Goal: Obtain resource: Download file/media

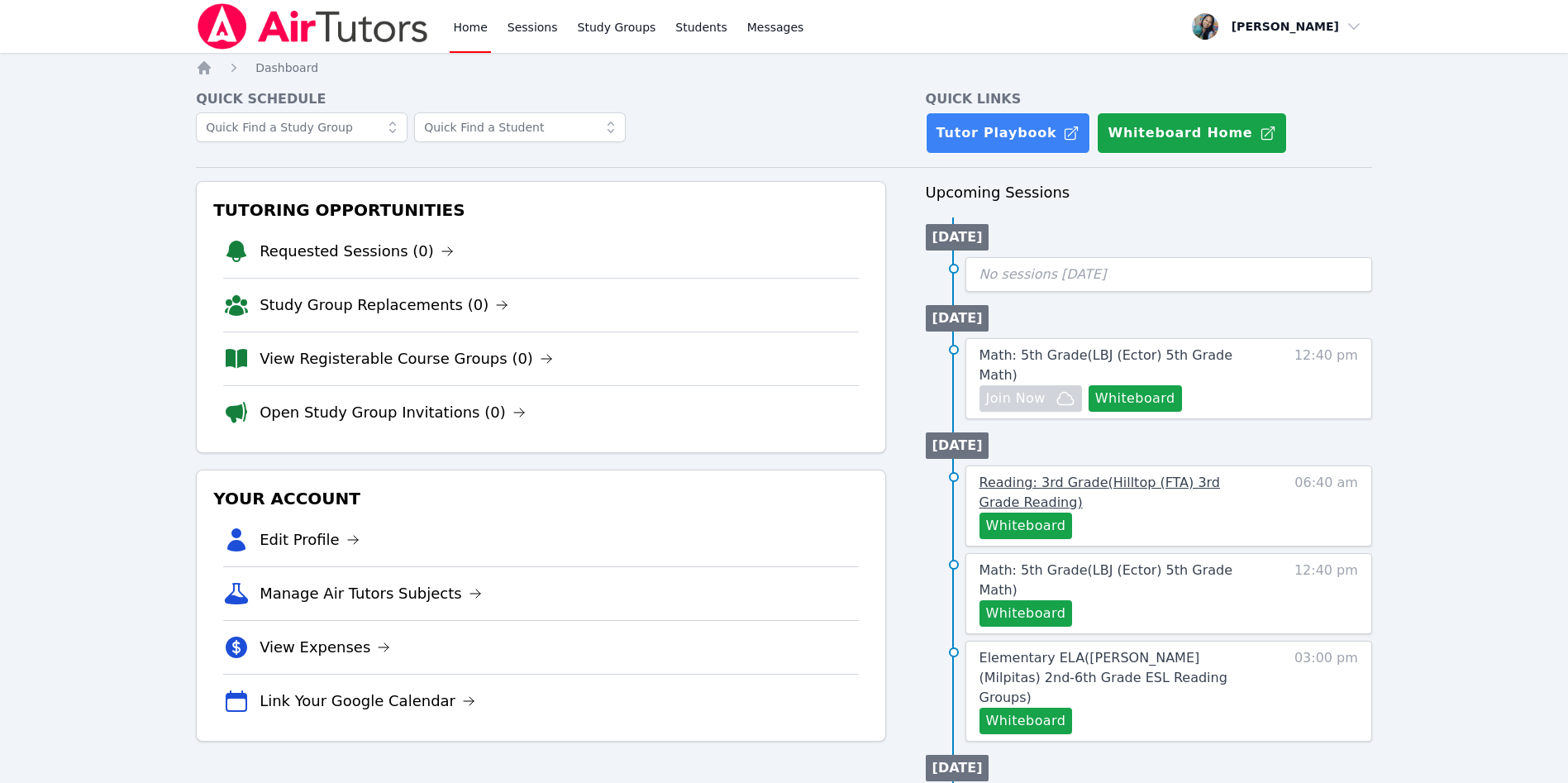
click at [1137, 474] on link "Reading: 3rd Grade ( Hilltop (FTA) 3rd Grade Reading )" at bounding box center [1122, 493] width 285 height 40
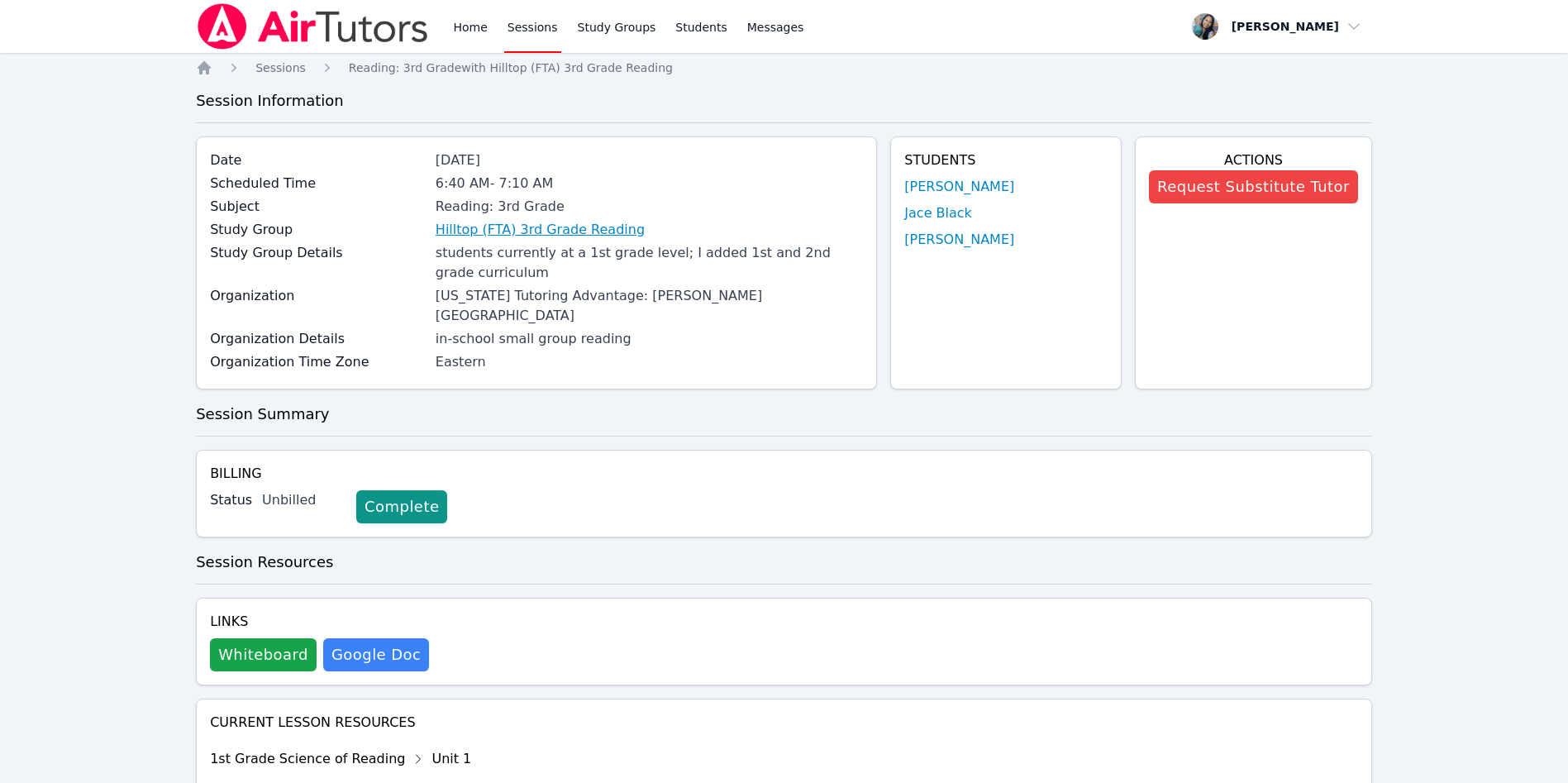
click at [574, 229] on link "Hilltop (FTA) 3rd Grade Reading" at bounding box center [540, 230] width 209 height 20
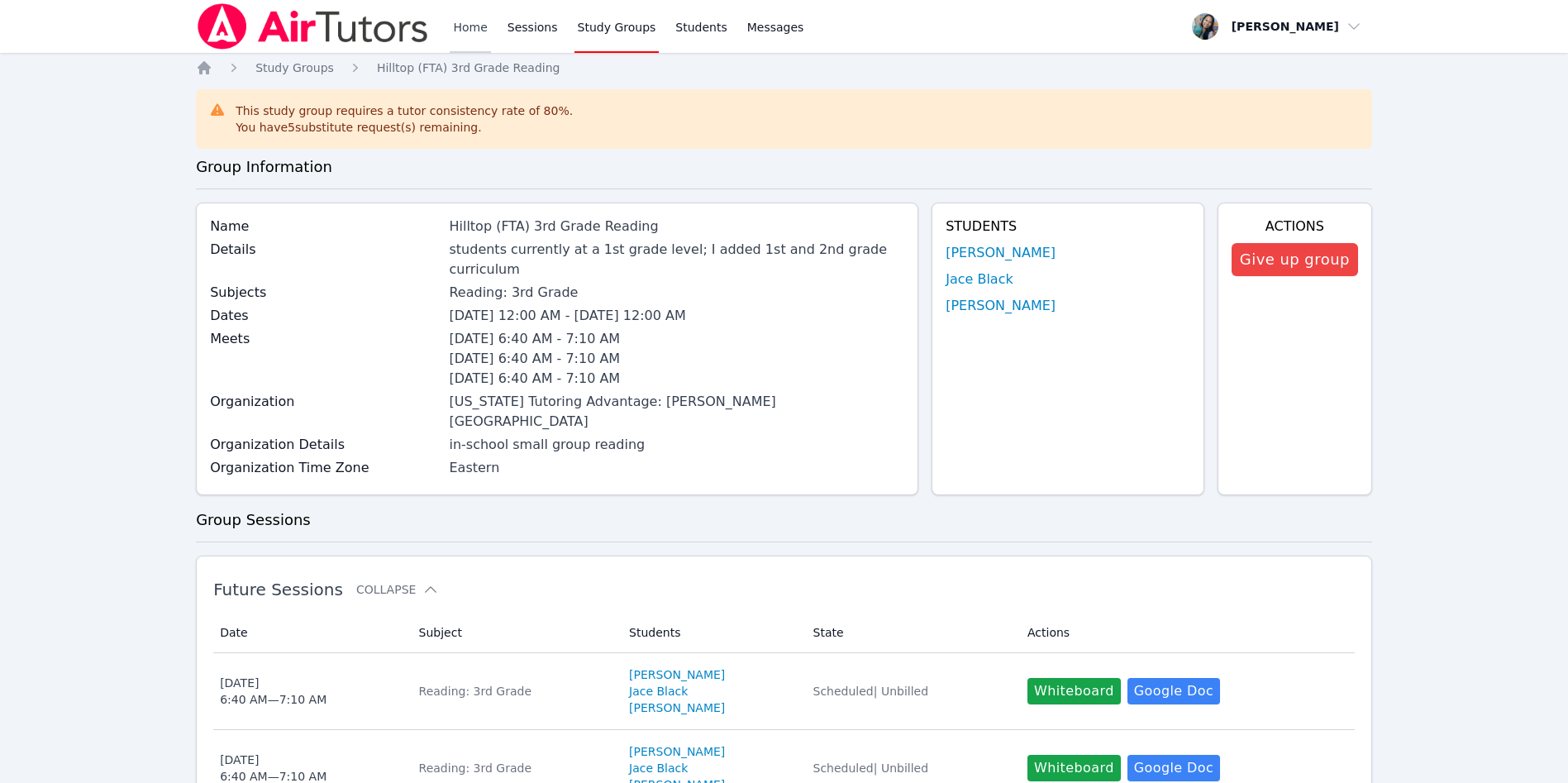
click at [452, 28] on link "Home" at bounding box center [470, 26] width 41 height 53
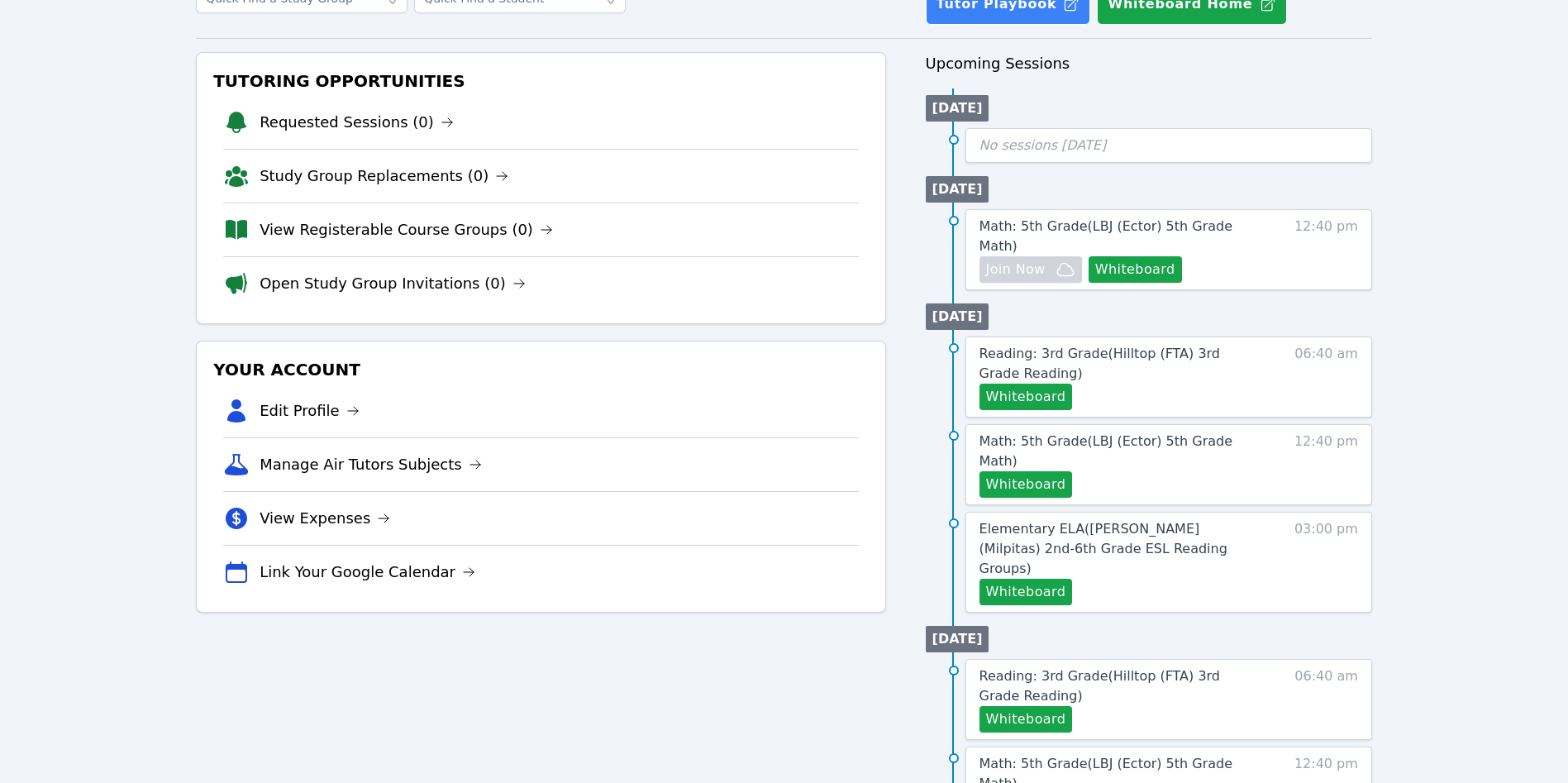
scroll to position [248, 0]
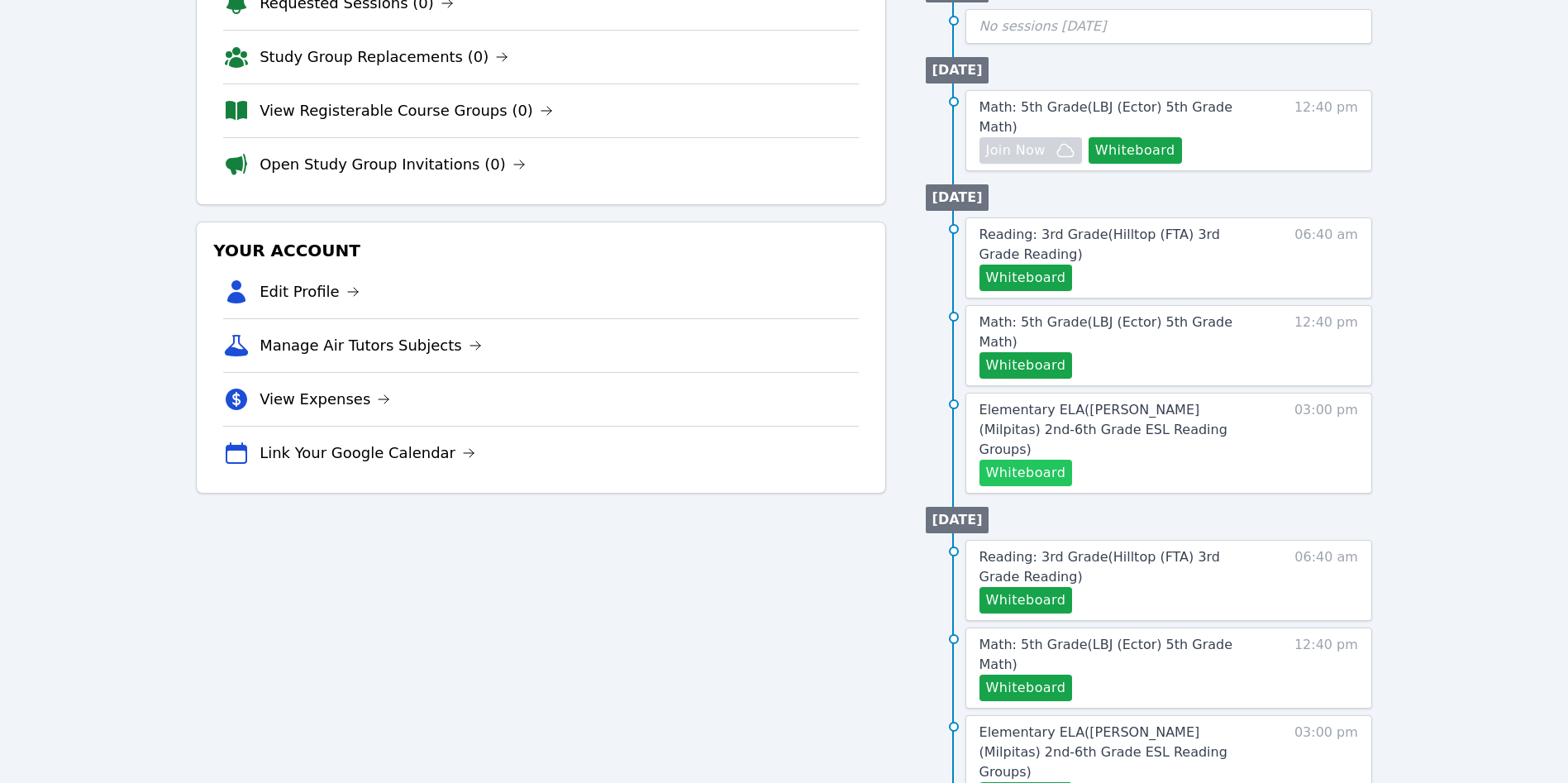
click at [1038, 460] on button "Whiteboard" at bounding box center [1026, 473] width 93 height 27
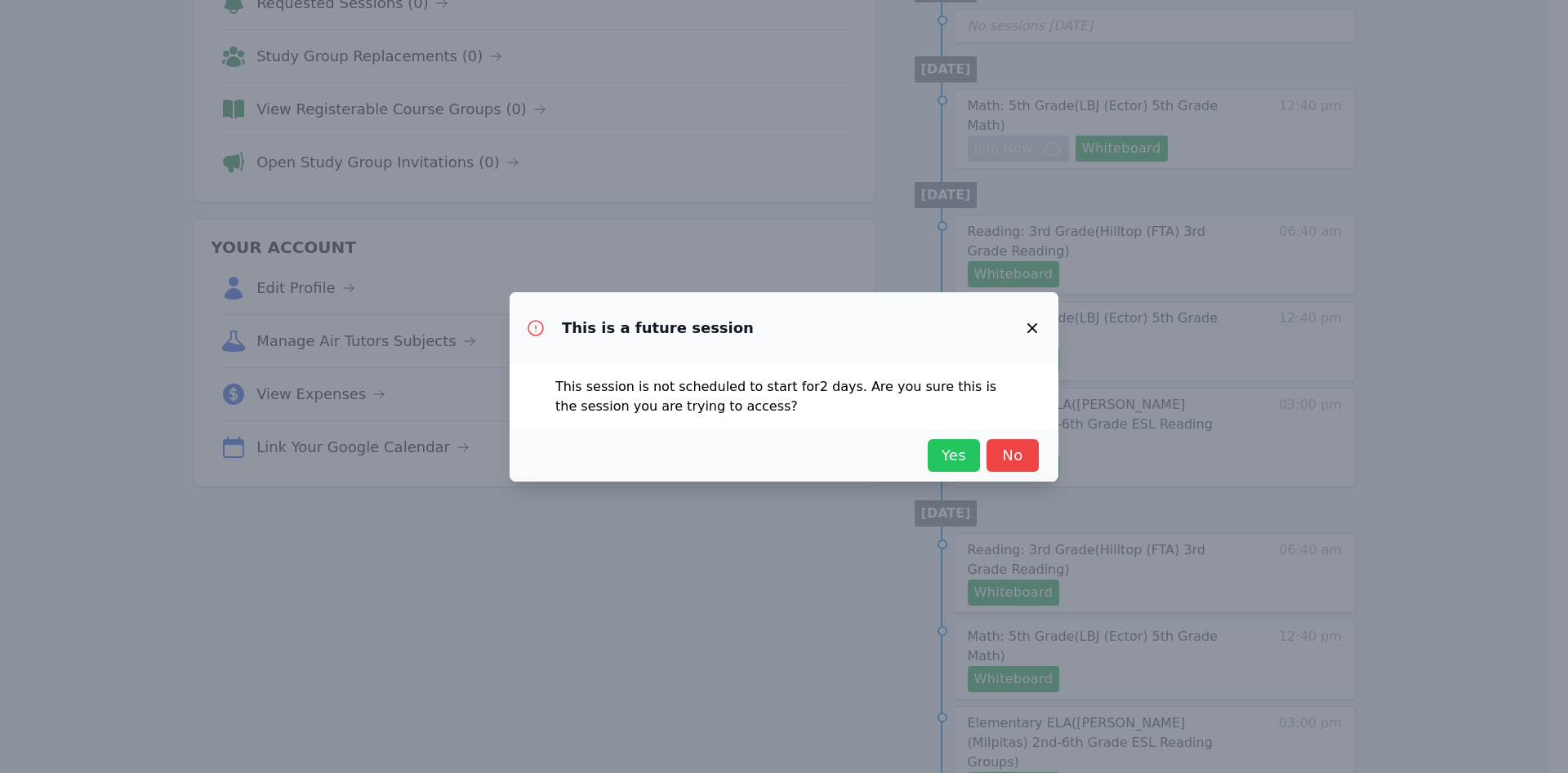
click at [964, 445] on span "Yes" at bounding box center [954, 456] width 36 height 23
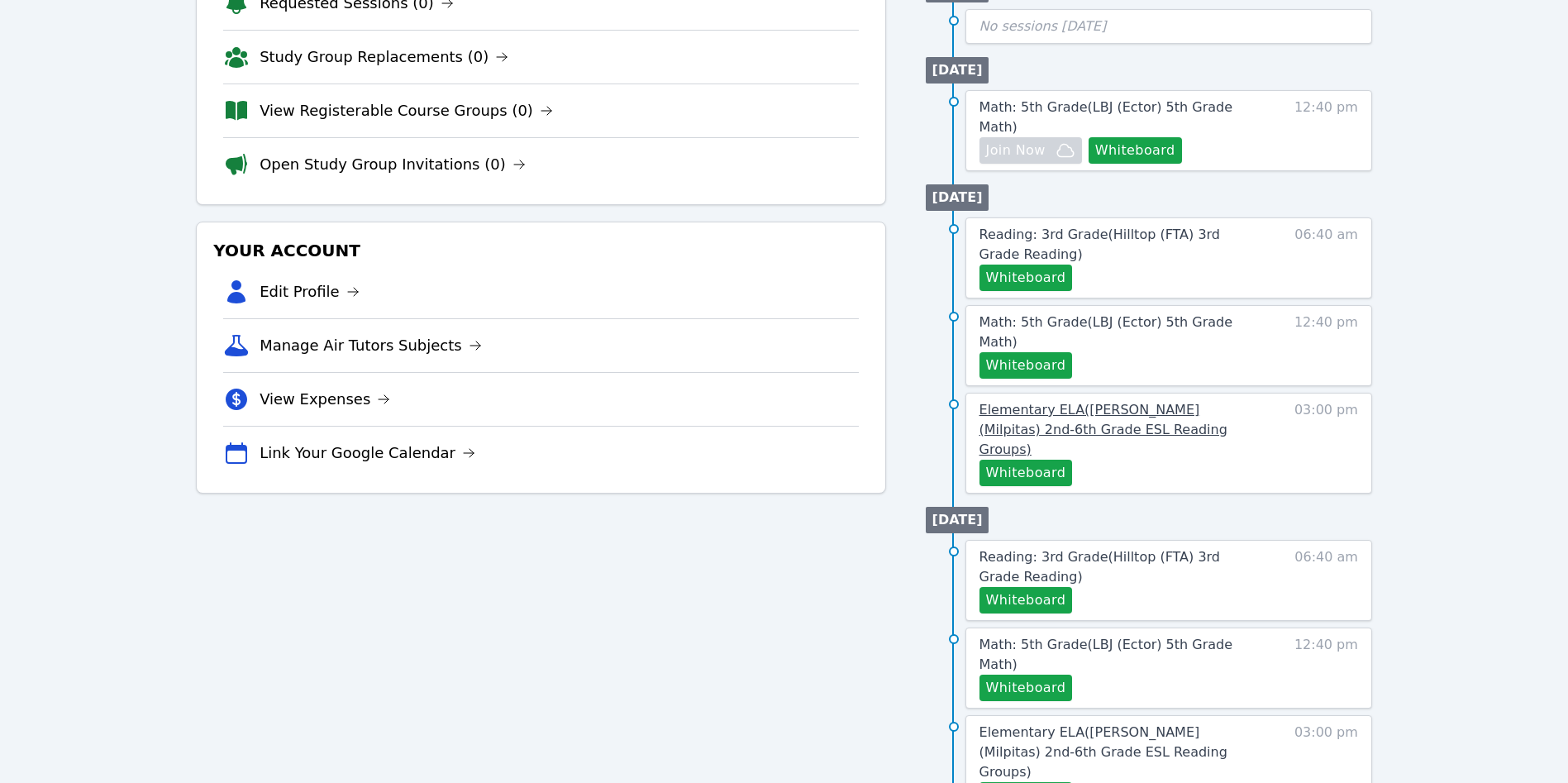
click at [1168, 402] on span "Elementary ELA ( [PERSON_NAME] (Milpitas) 2nd-6th Grade ESL Reading Groups )" at bounding box center [1103, 429] width 248 height 55
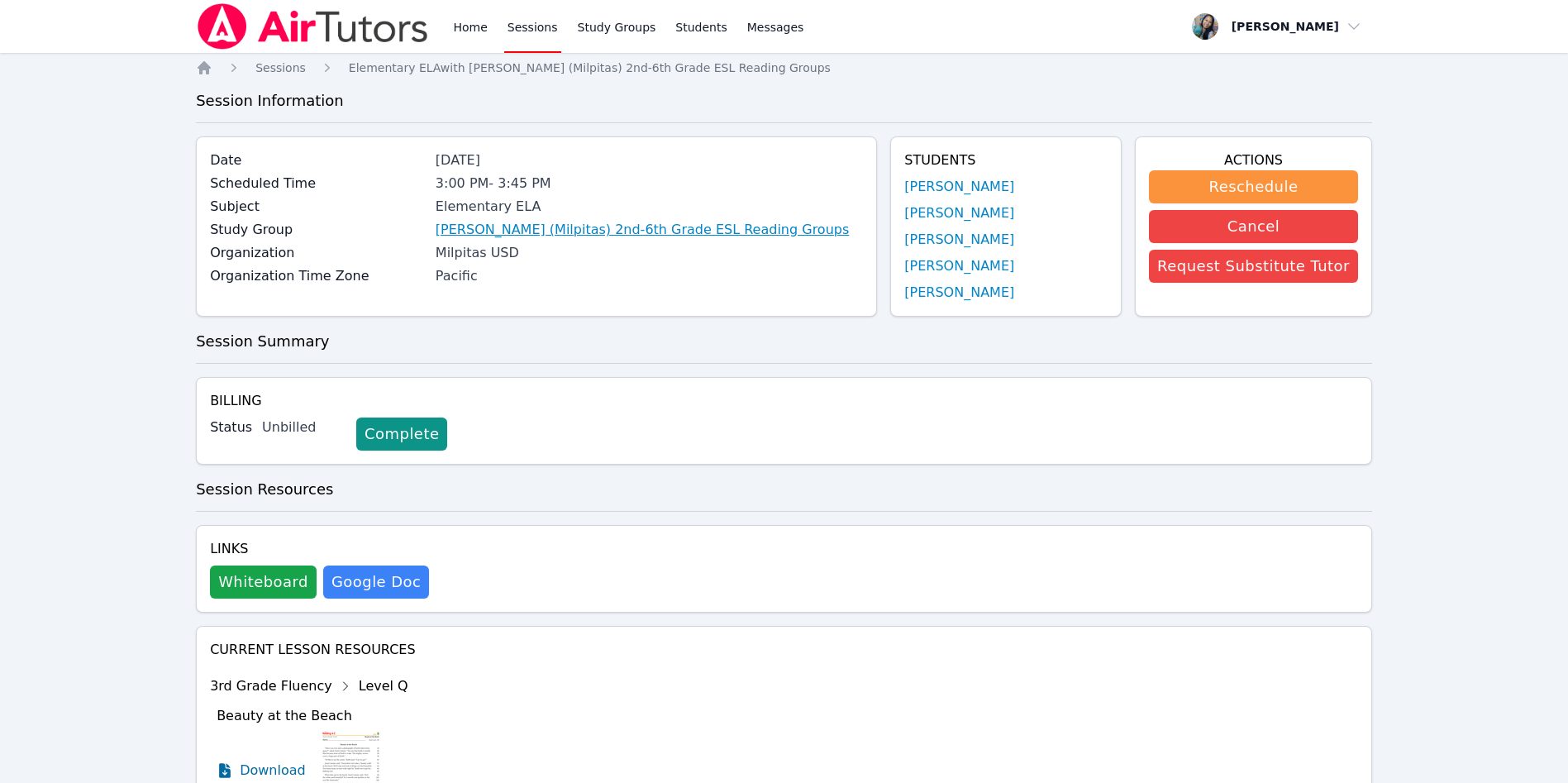
click at [618, 221] on link "[PERSON_NAME] (Milpitas) 2nd-6th Grade ESL Reading Groups" at bounding box center [642, 230] width 413 height 20
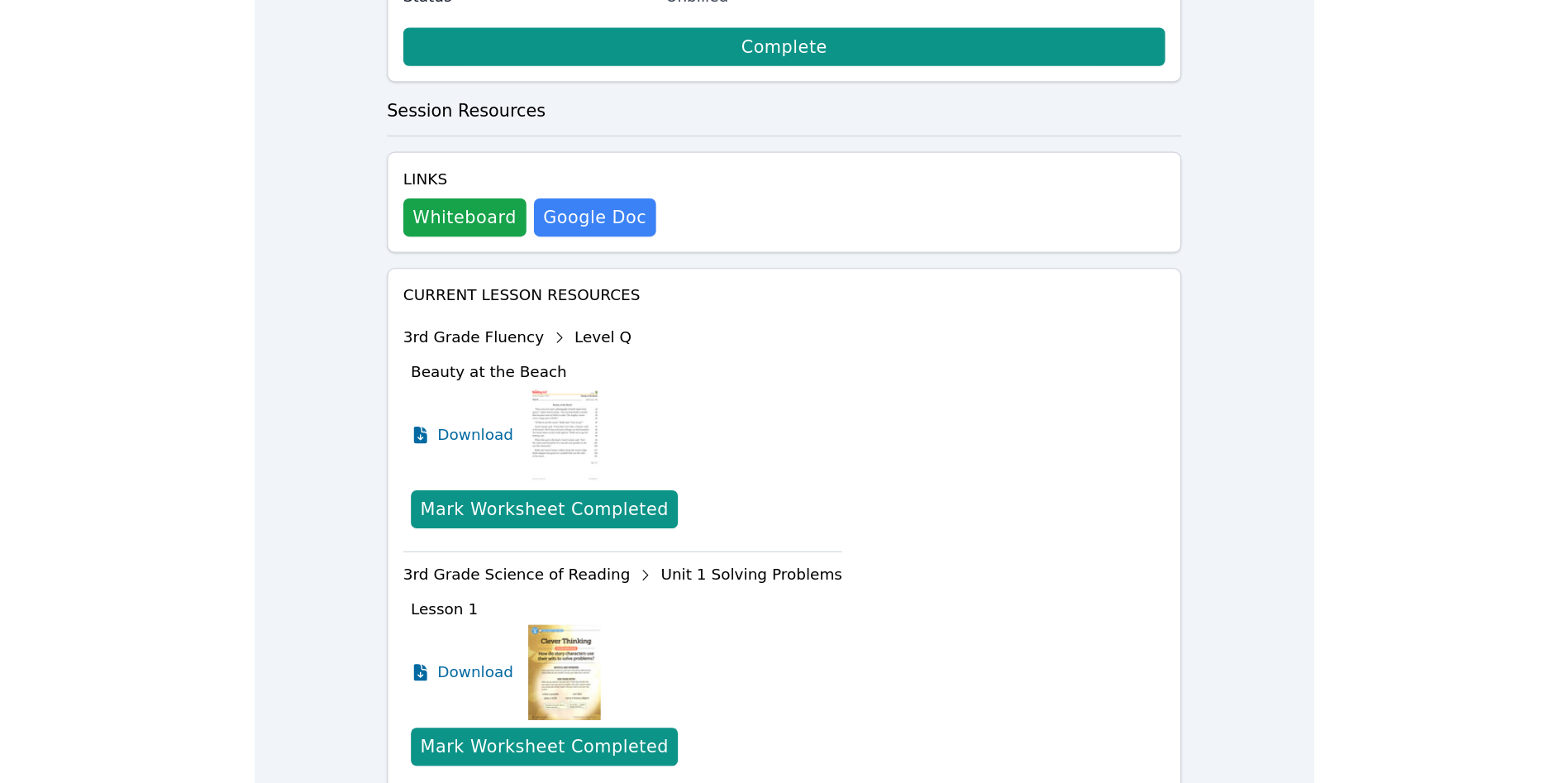
scroll to position [467, 0]
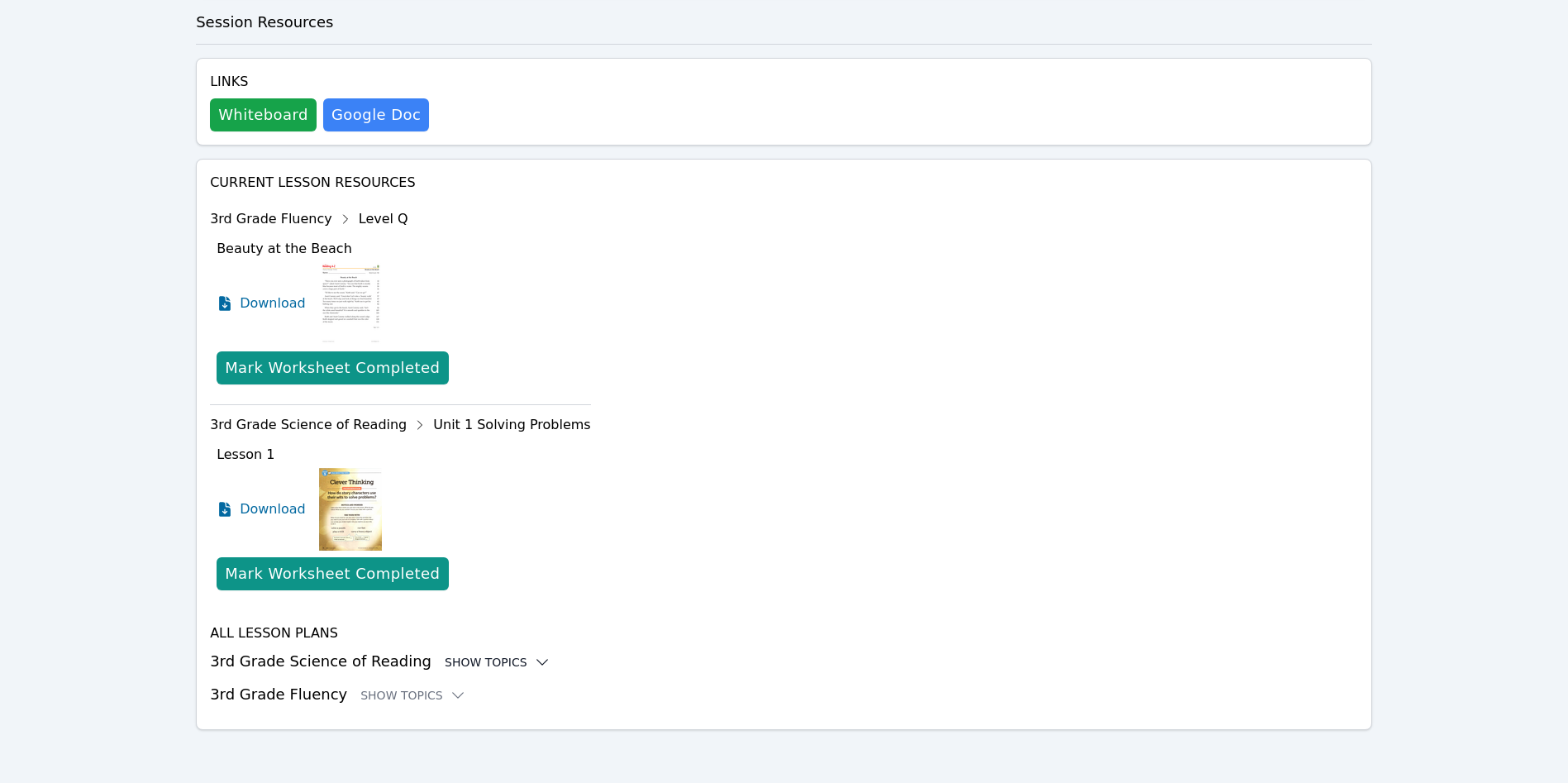
click at [460, 659] on div "Show Topics" at bounding box center [497, 663] width 106 height 17
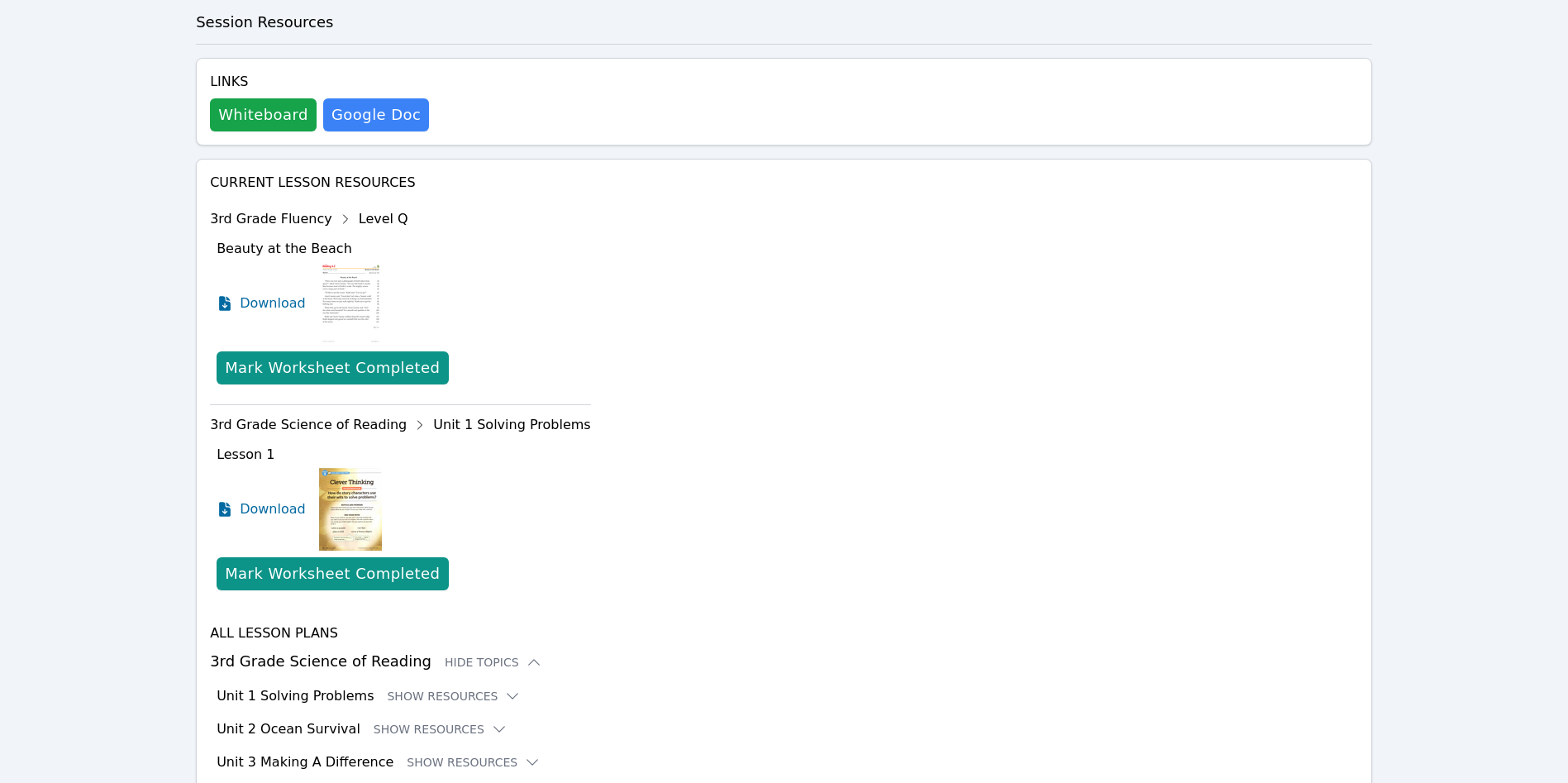
scroll to position [669, 0]
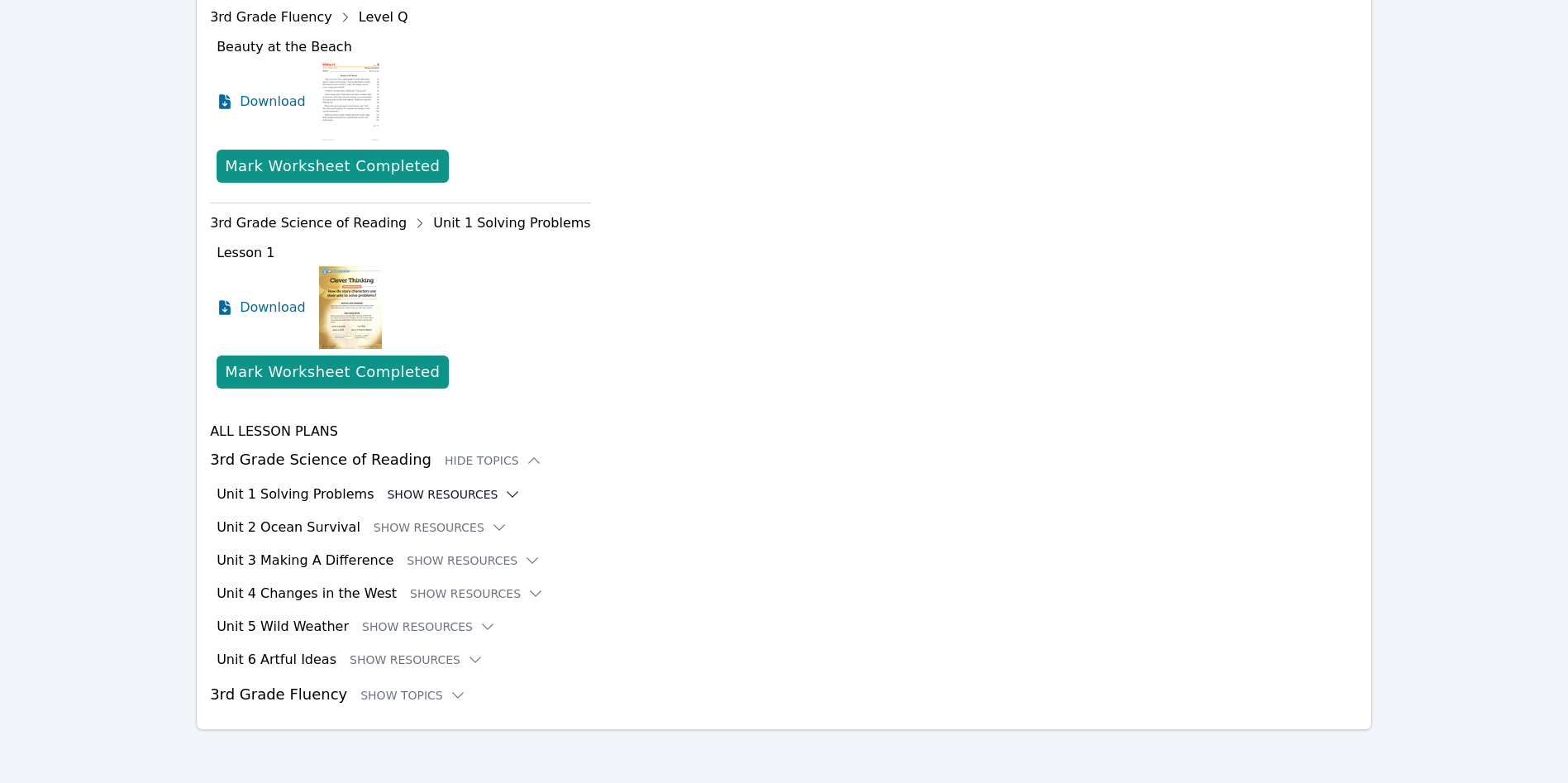
click at [393, 491] on button "Show Resources" at bounding box center [454, 494] width 134 height 17
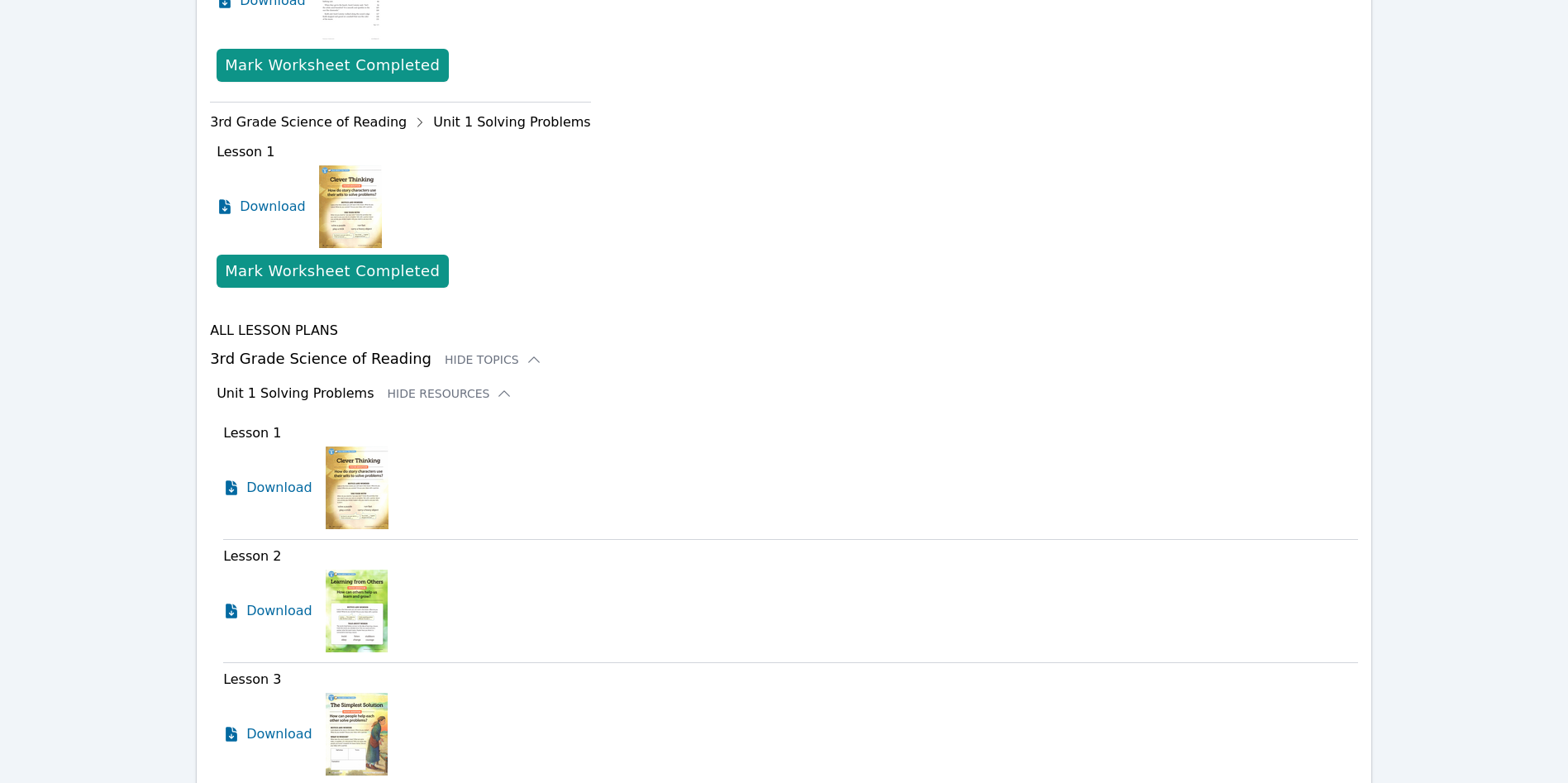
scroll to position [793, 0]
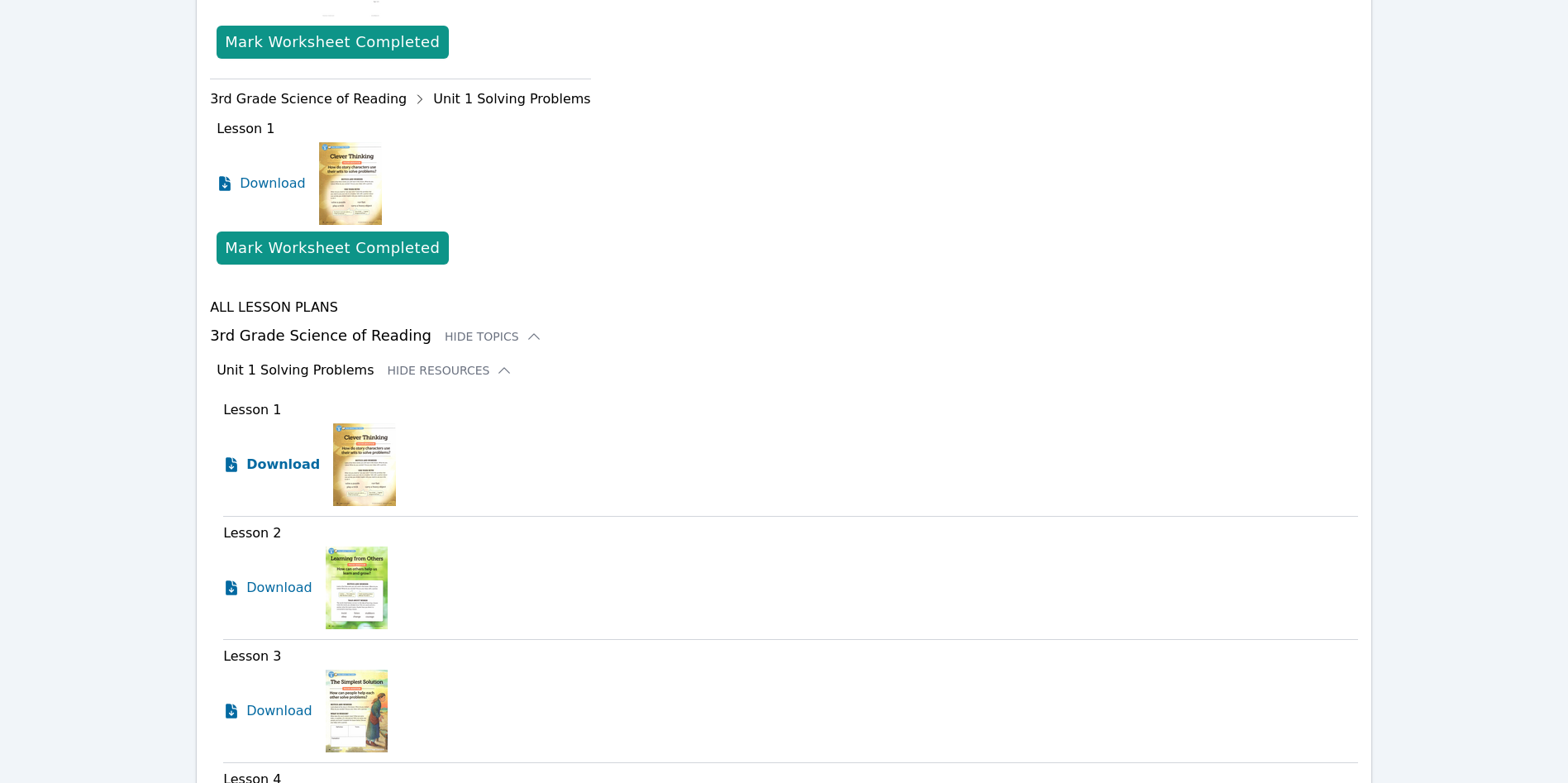
click at [276, 471] on span "Download" at bounding box center [283, 465] width 73 height 20
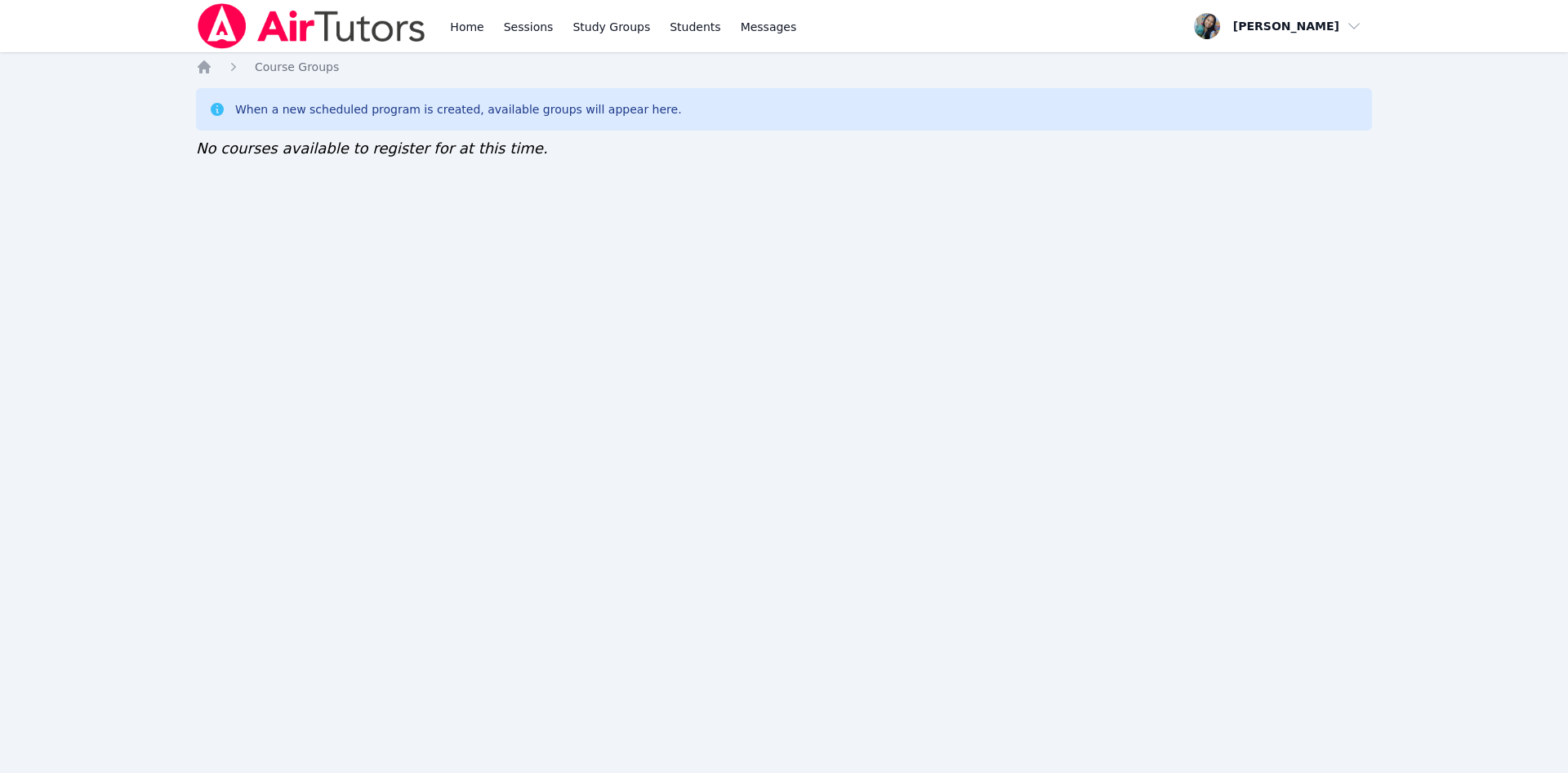
click at [442, 29] on div "Home Sessions Study Groups Students Messages" at bounding box center [498, 26] width 603 height 52
click at [468, 16] on link "Home" at bounding box center [467, 26] width 40 height 52
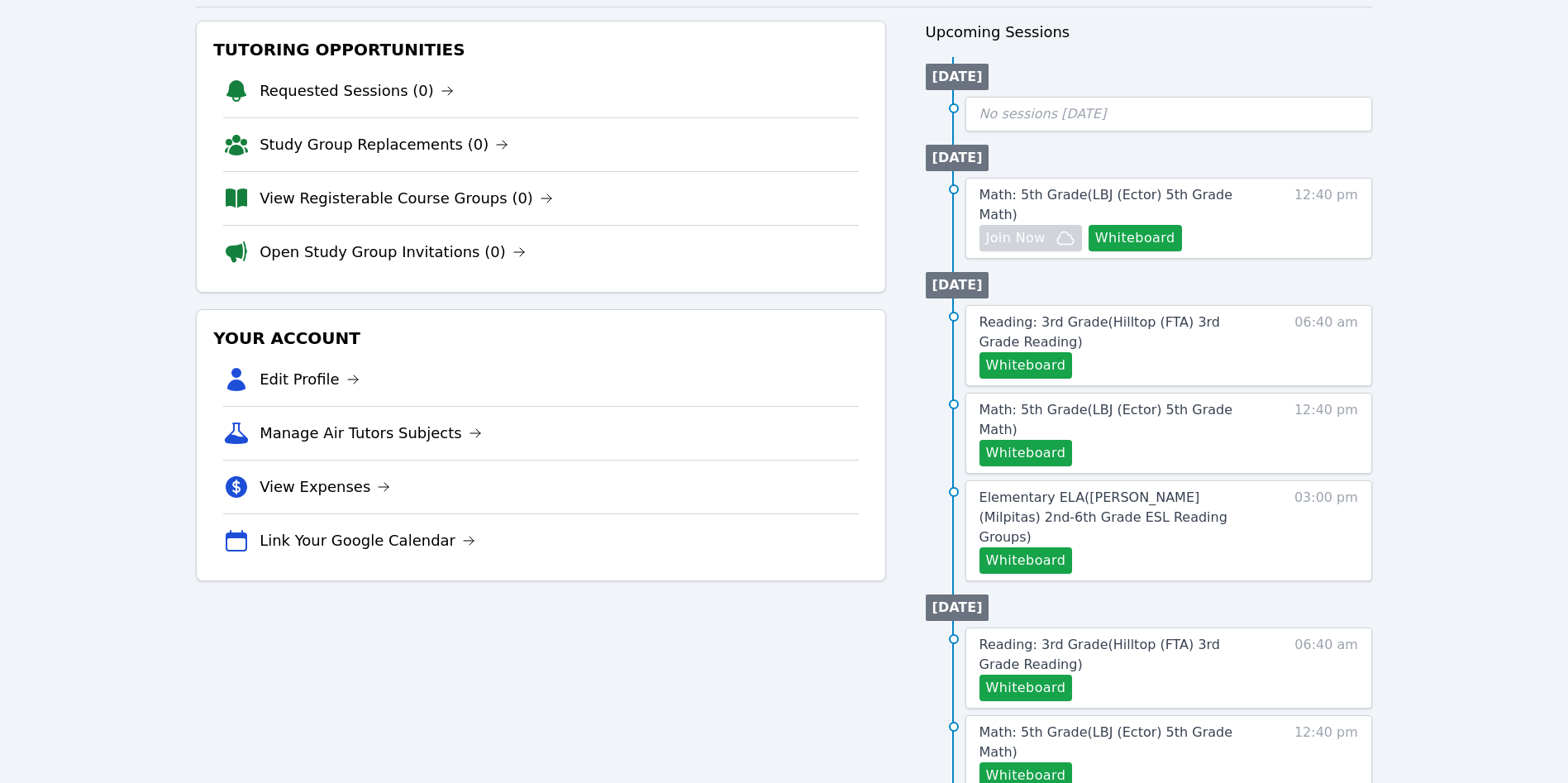
scroll to position [248, 0]
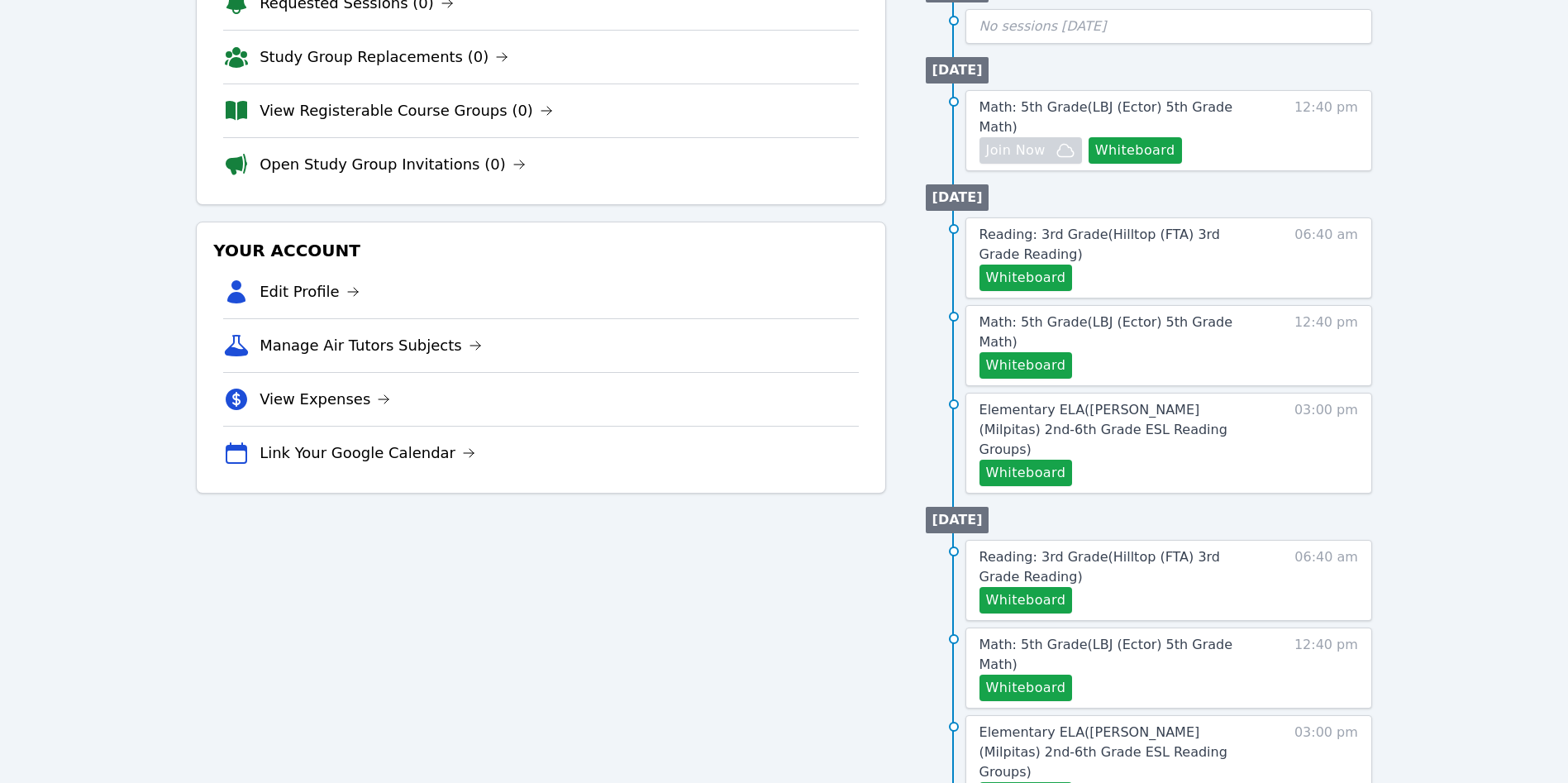
click at [1097, 400] on link "Elementary ELA ( [PERSON_NAME] (Milpitas) 2nd-6th Grade ESL Reading Groups )" at bounding box center [1122, 429] width 285 height 59
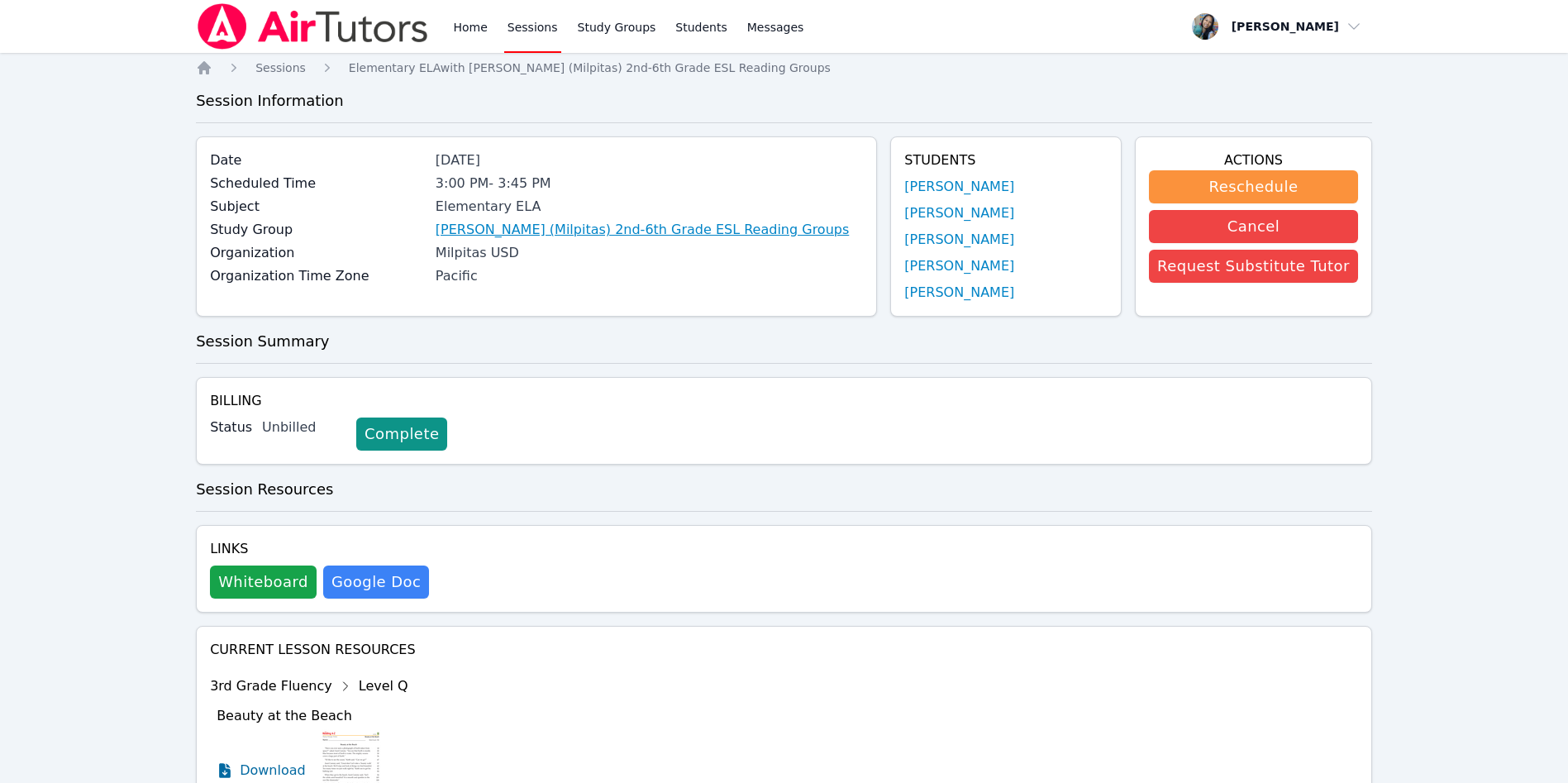
click at [710, 236] on link "[PERSON_NAME] (Milpitas) 2nd-6th Grade ESL Reading Groups" at bounding box center [642, 230] width 413 height 20
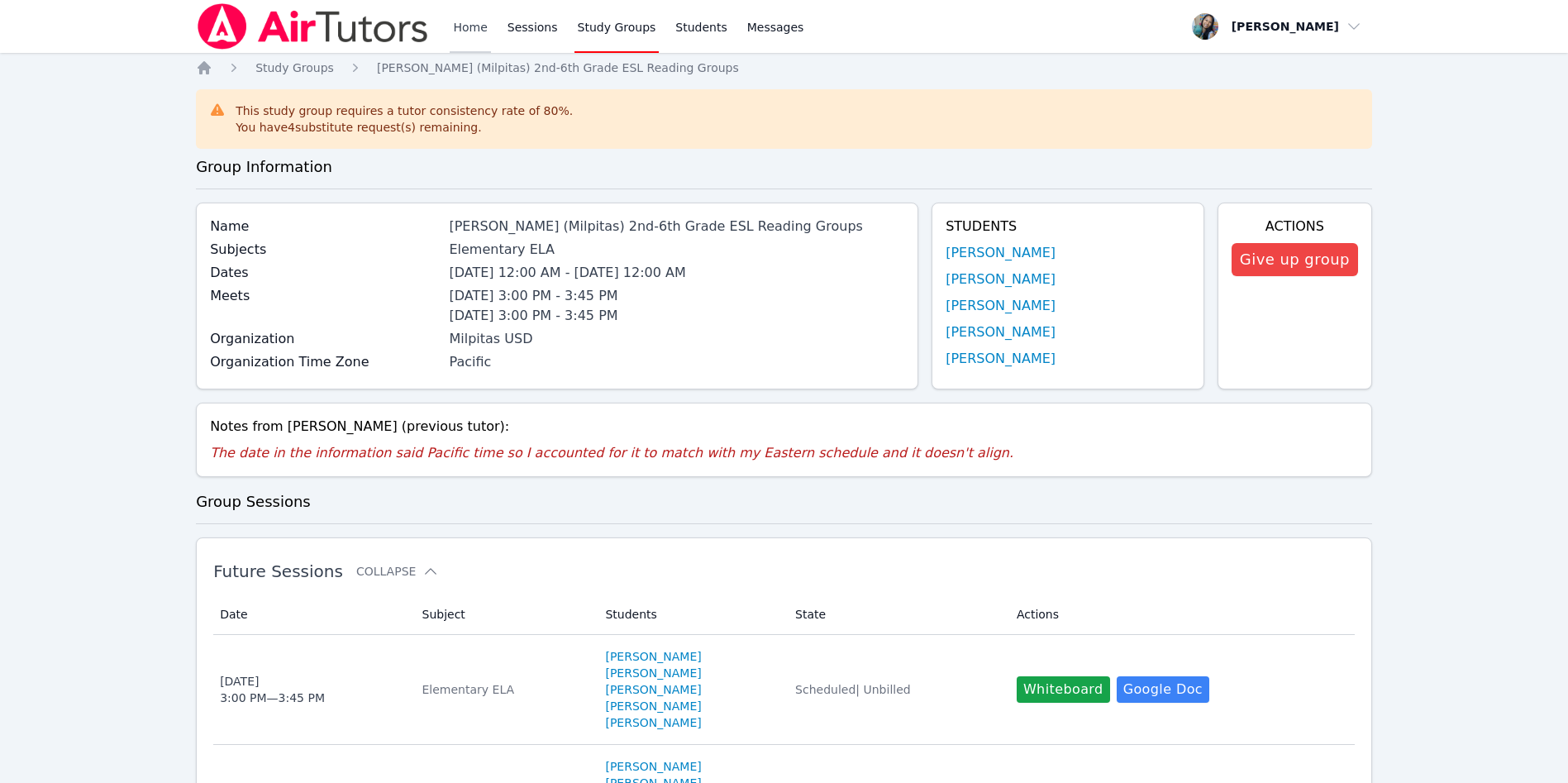
click at [481, 15] on link "Home" at bounding box center [470, 26] width 41 height 53
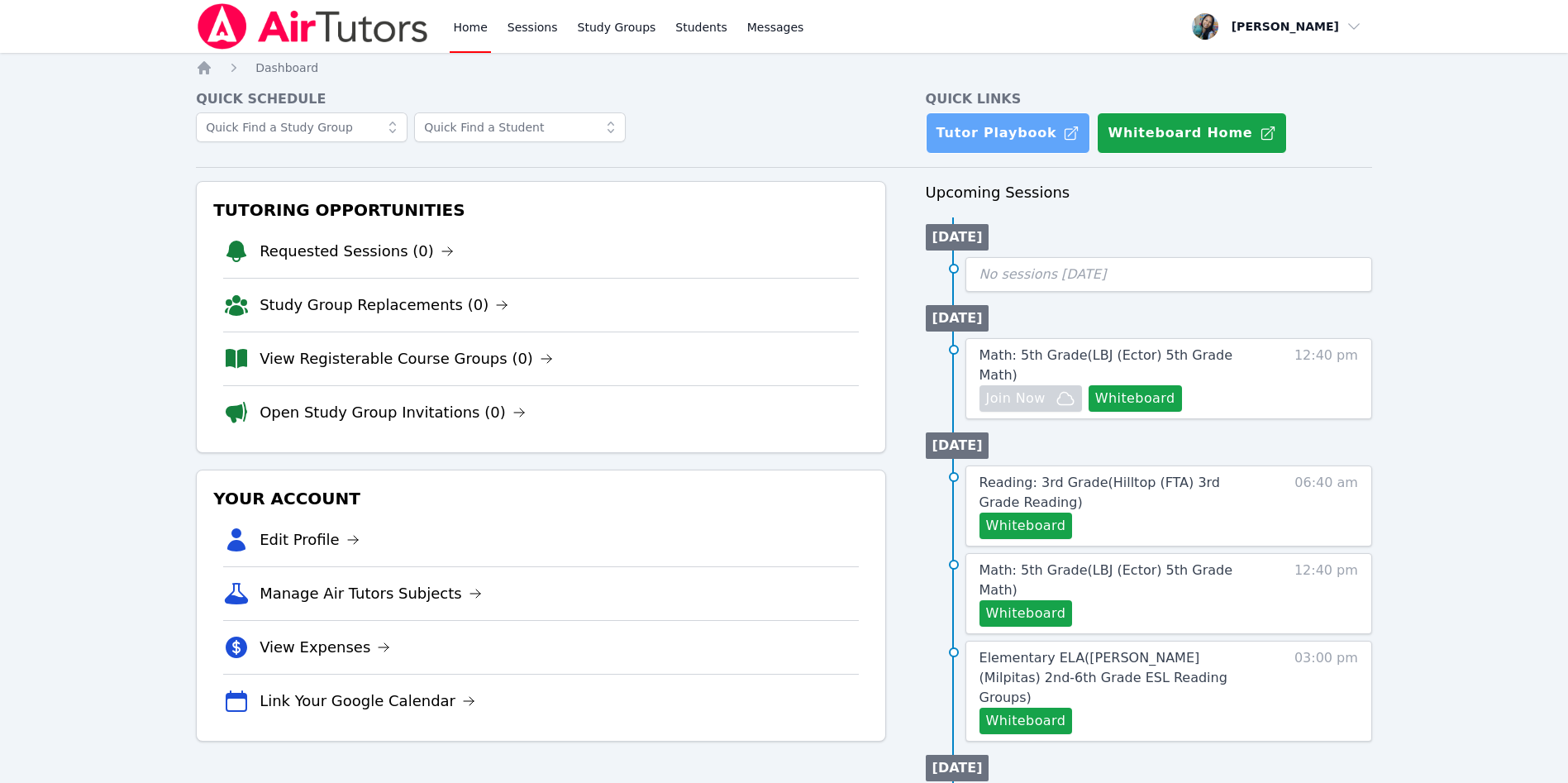
click at [983, 137] on link "Tutor Playbook" at bounding box center [1008, 134] width 165 height 42
